Goal: Task Accomplishment & Management: Manage account settings

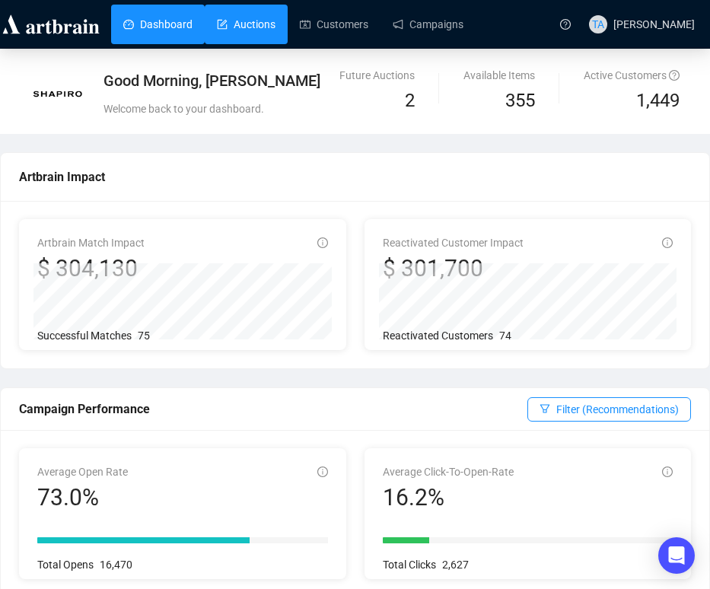
click at [238, 17] on link "Auctions" at bounding box center [246, 25] width 59 height 40
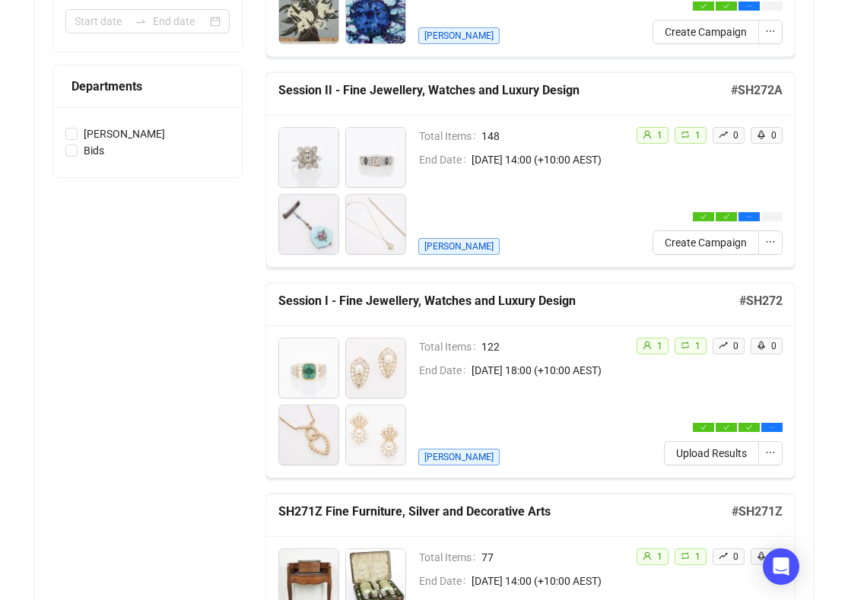
scroll to position [228, 0]
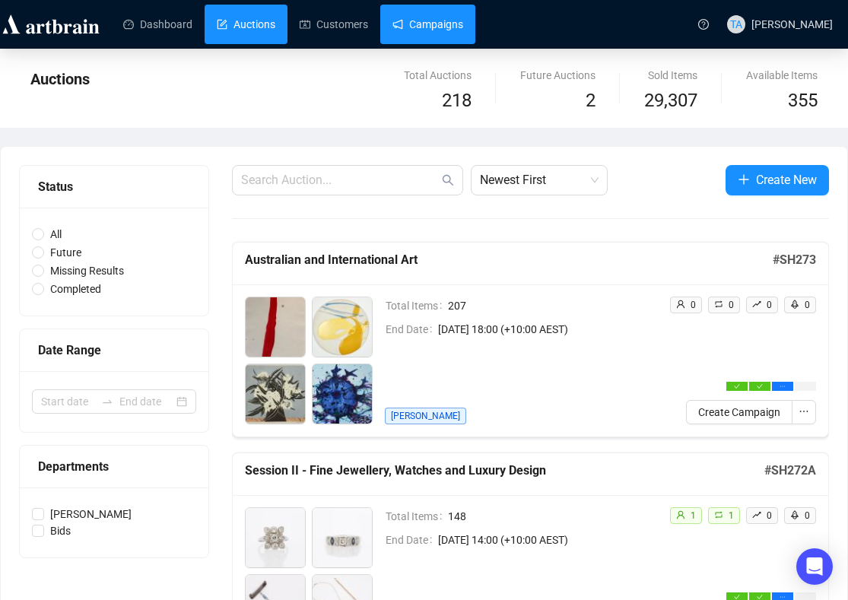
click at [435, 30] on link "Campaigns" at bounding box center [428, 25] width 71 height 40
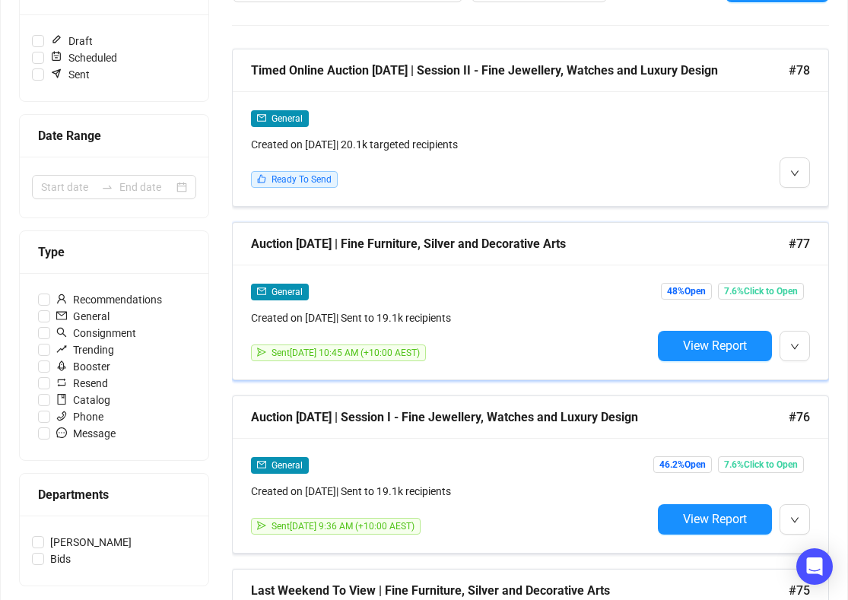
scroll to position [152, 0]
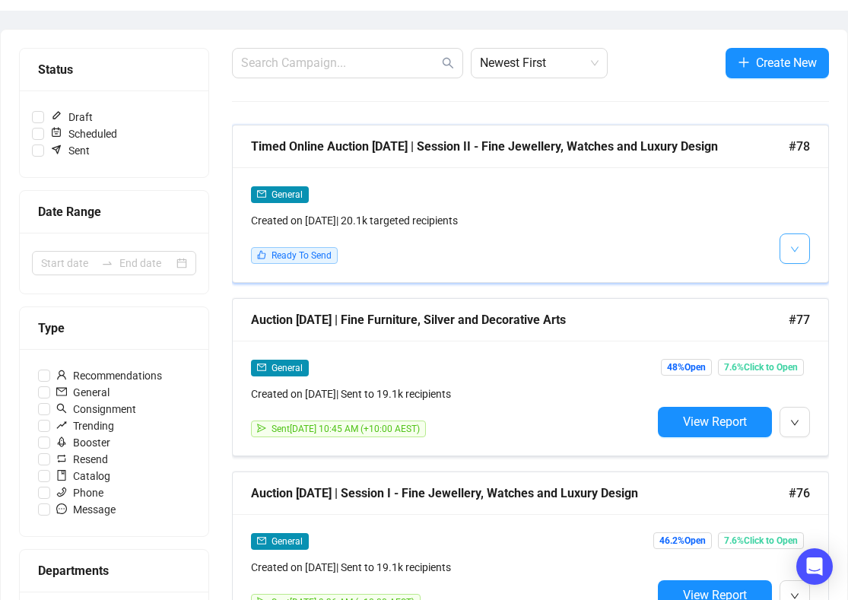
click at [709, 256] on button "button" at bounding box center [795, 249] width 30 height 30
click at [566, 263] on div "General Created on [DATE] | 20.1k targeted recipients Ready To Send" at bounding box center [531, 224] width 596 height 115
